Goal: Transaction & Acquisition: Purchase product/service

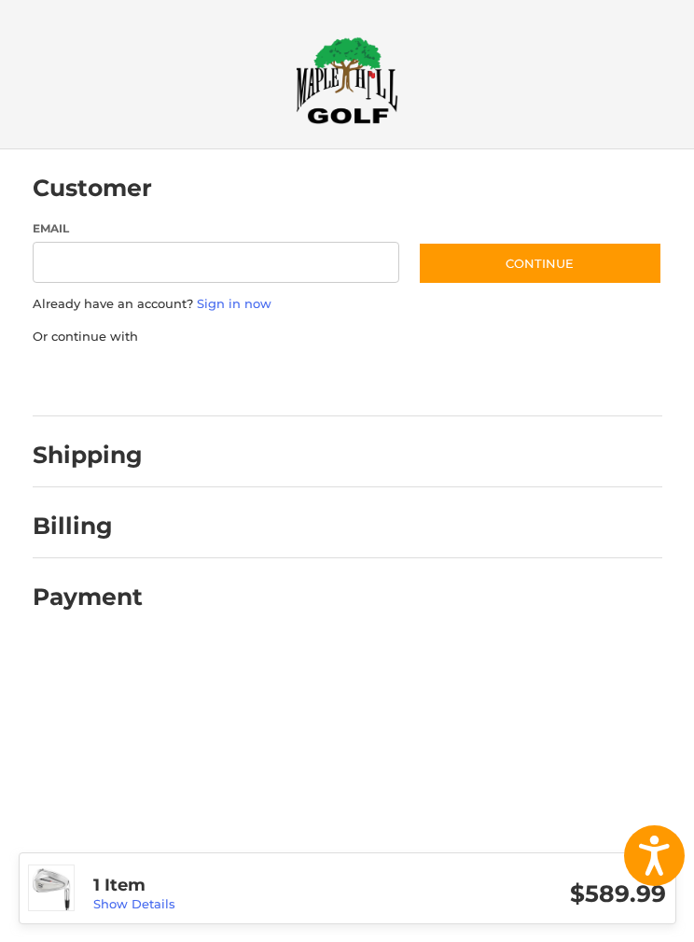
click at [151, 915] on div "1 Item Show Details $589.99" at bounding box center [348, 888] width 658 height 72
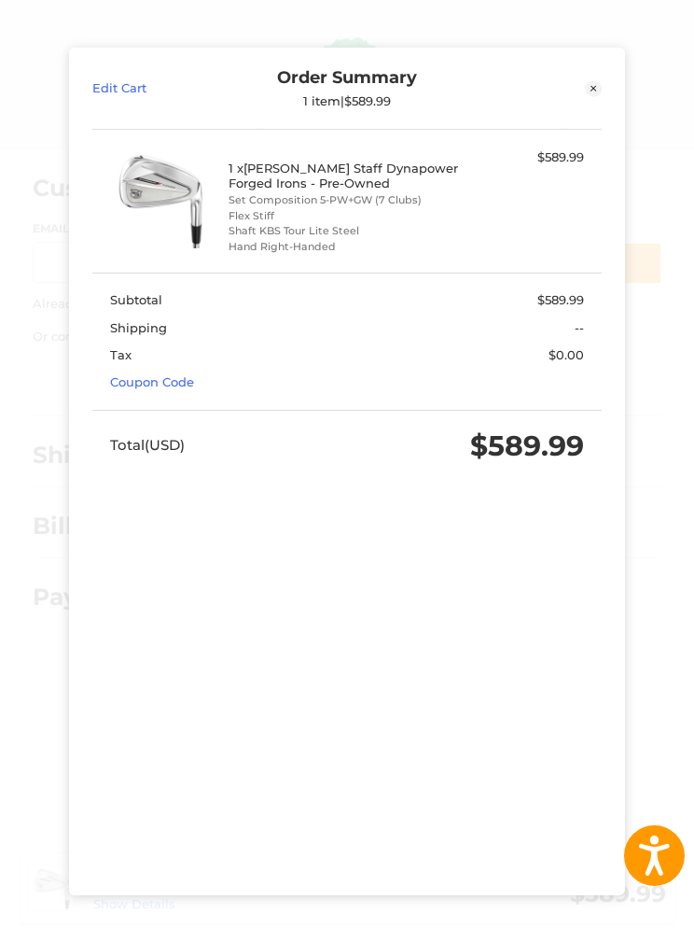
click at [185, 374] on link "Coupon Code" at bounding box center [152, 381] width 84 height 15
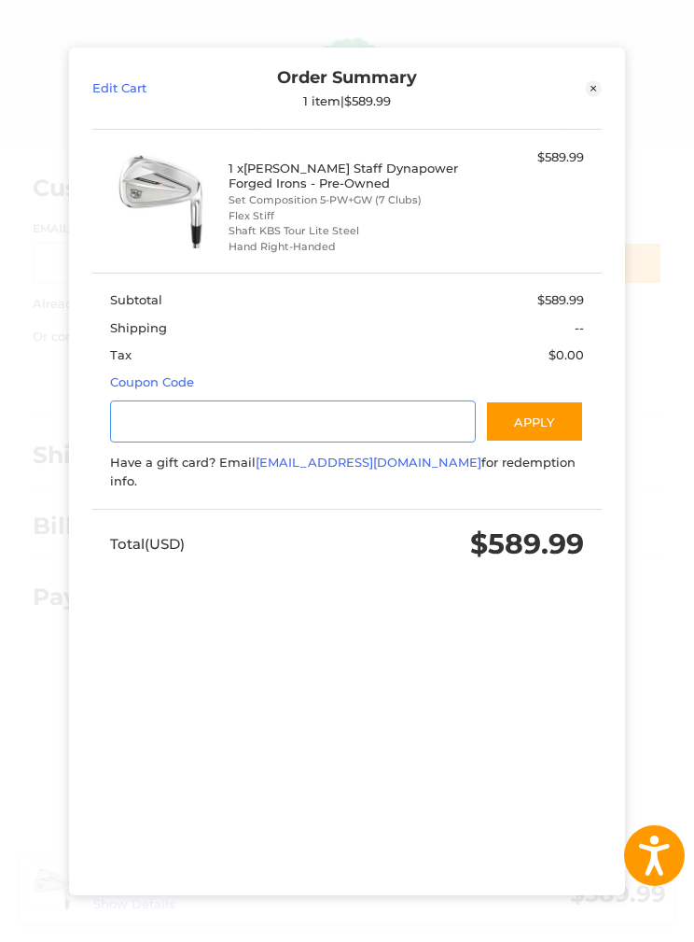
click at [309, 400] on input "Gift Certificate or Coupon Code" at bounding box center [293, 421] width 366 height 42
type input "******"
click at [547, 400] on button "Apply" at bounding box center [534, 421] width 99 height 42
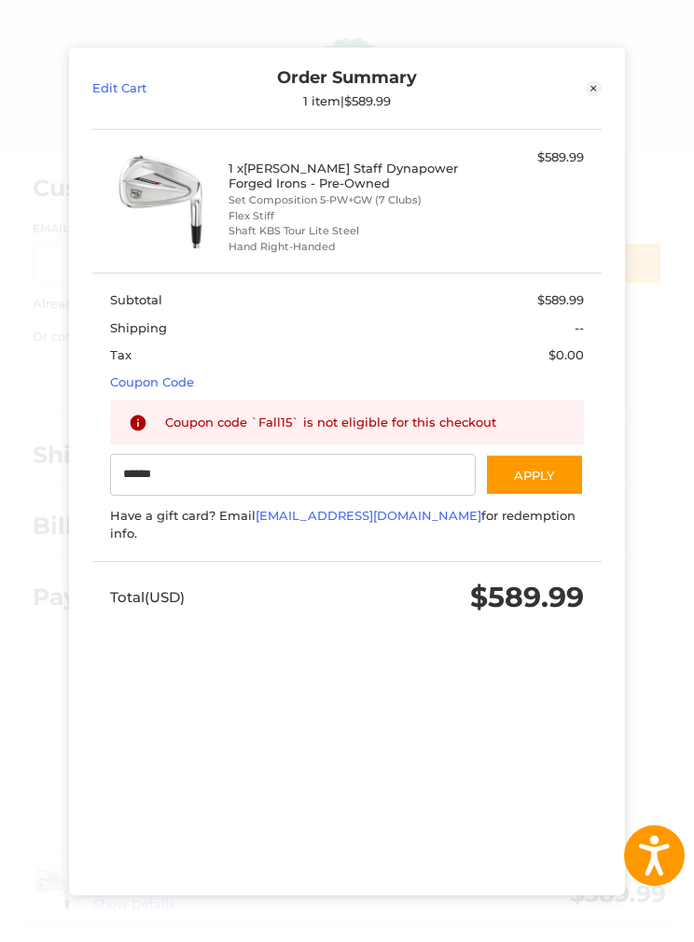
click at [589, 71] on link "Close" at bounding box center [539, 87] width 128 height 41
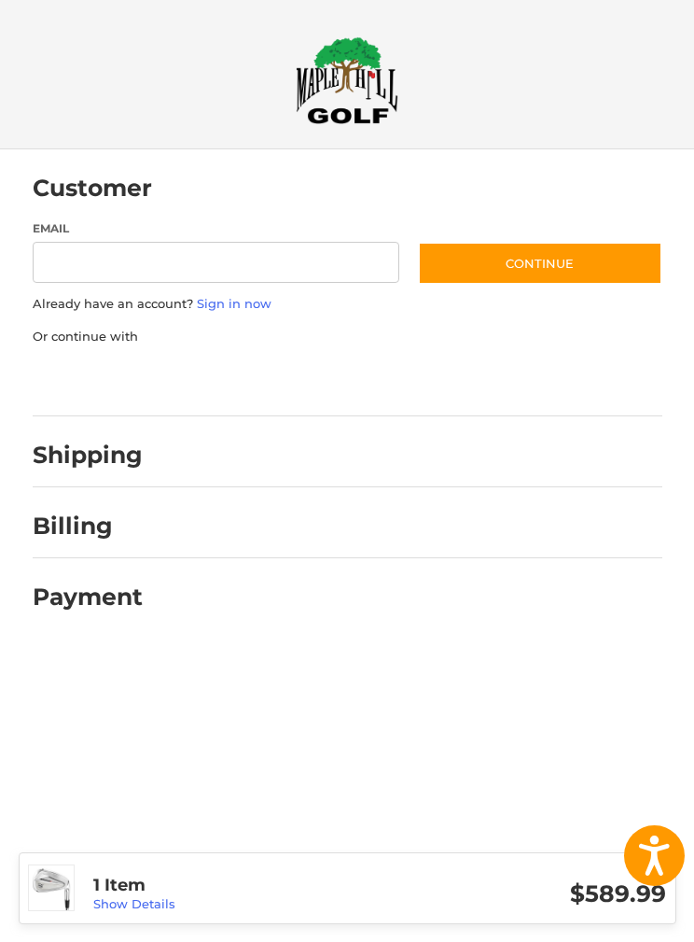
click at [373, 90] on img at bounding box center [347, 80] width 103 height 88
